Goal: Information Seeking & Learning: Check status

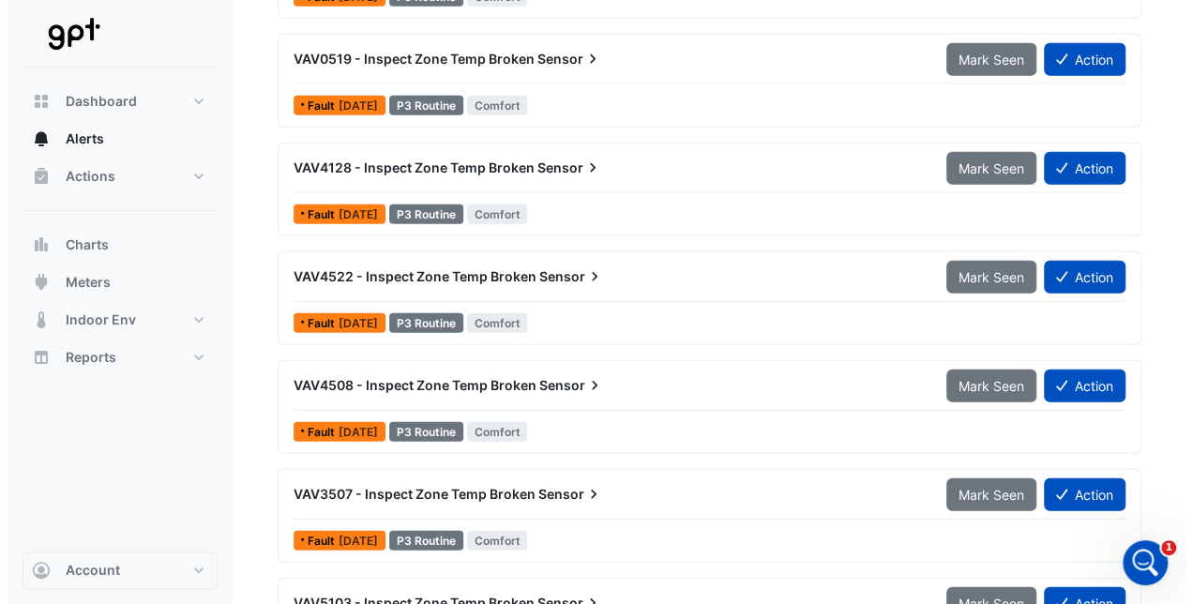
scroll to position [2439, 0]
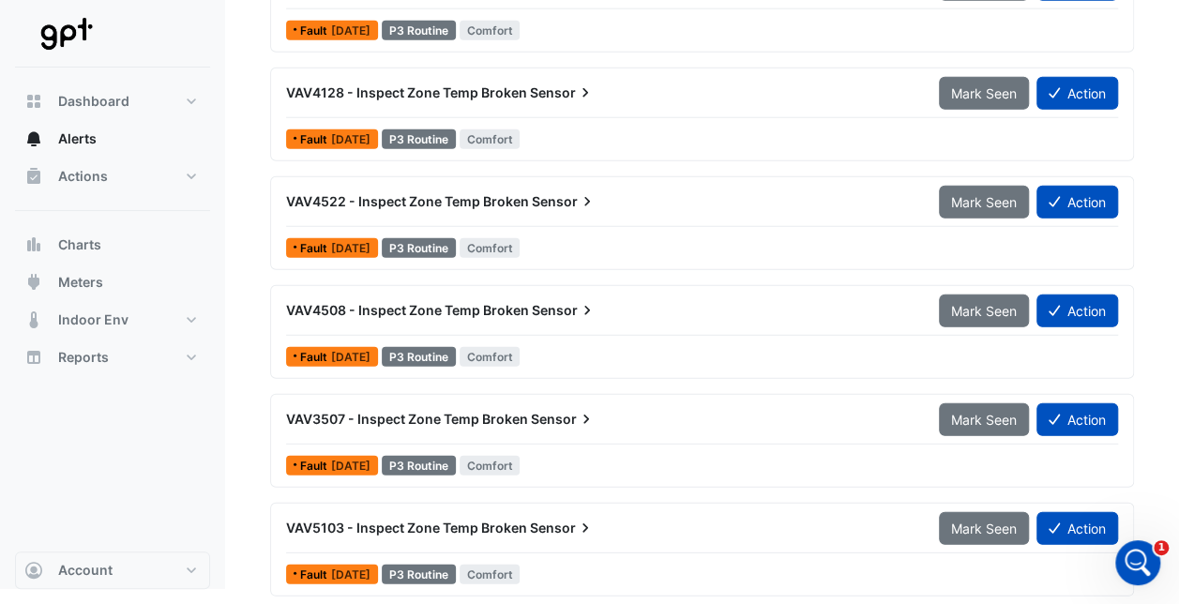
click at [370, 266] on div "VAV2815 - Inspect Zone Temp Broken Sensor Mark Seen Action Fault [DATE] P3 Rout…" at bounding box center [702, 176] width 864 height 870
click at [352, 197] on span "VAV4522 - Inspect Zone Temp Broken" at bounding box center [407, 201] width 243 height 16
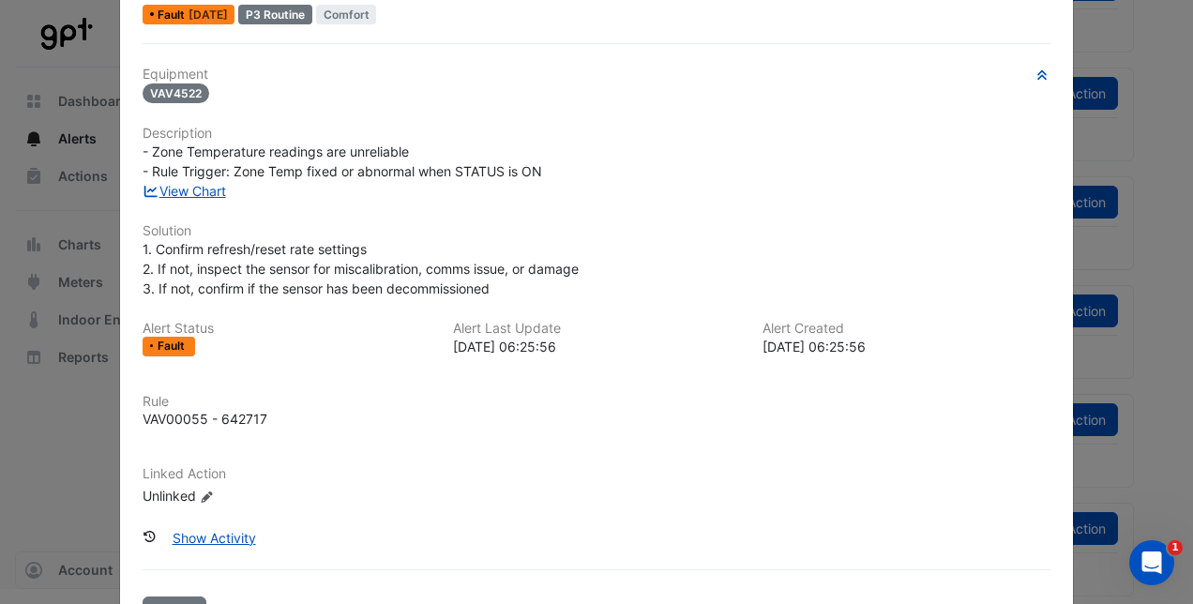
scroll to position [94, 0]
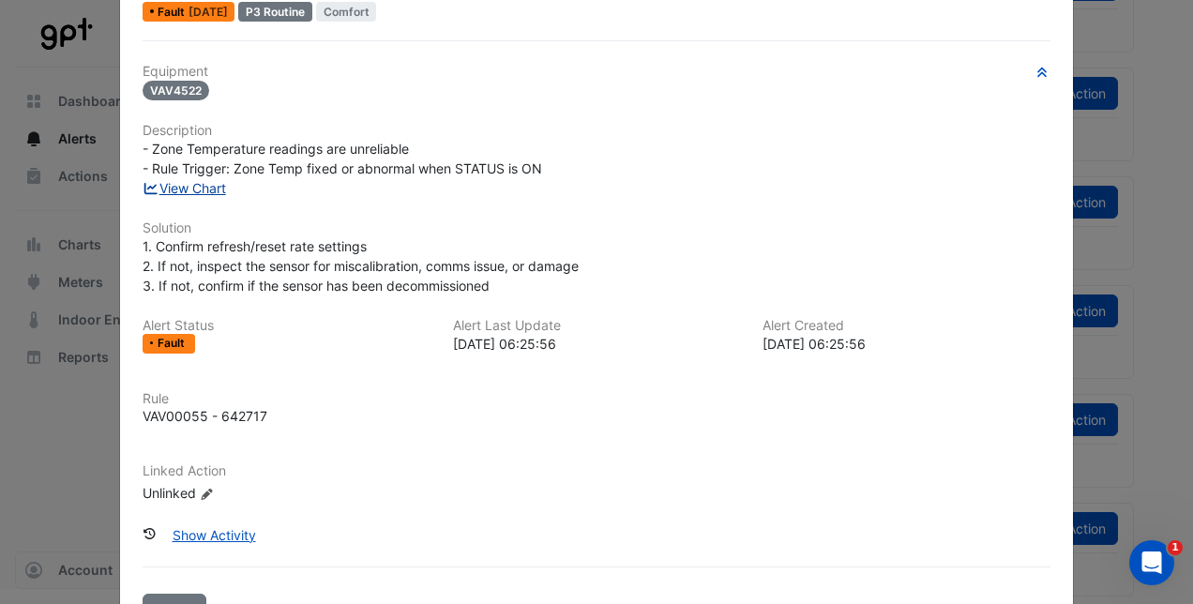
click at [214, 188] on link "View Chart" at bounding box center [184, 188] width 83 height 16
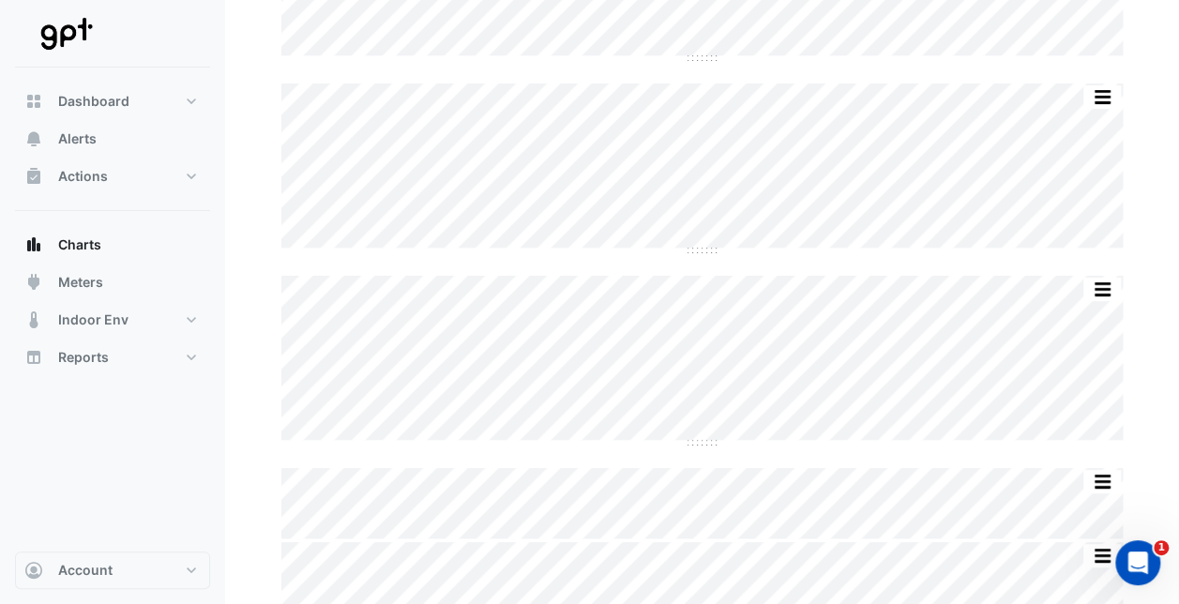
scroll to position [281, 0]
